Goal: Check status: Check status

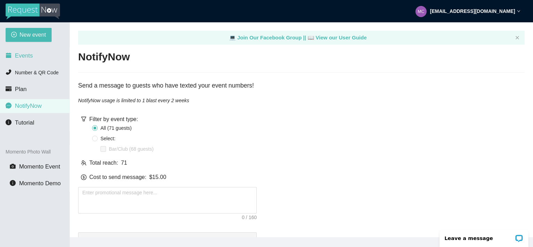
click at [22, 55] on span "Events" at bounding box center [24, 55] width 18 height 7
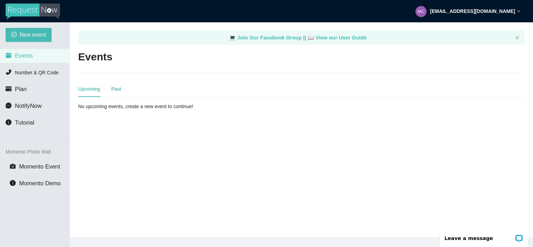
click at [116, 89] on div "Past" at bounding box center [116, 89] width 10 height 8
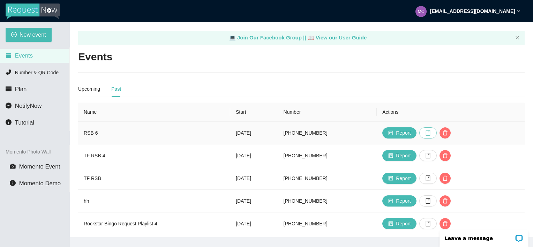
click at [431, 132] on icon "book" at bounding box center [428, 133] width 5 height 6
